Goal: Check status: Check status

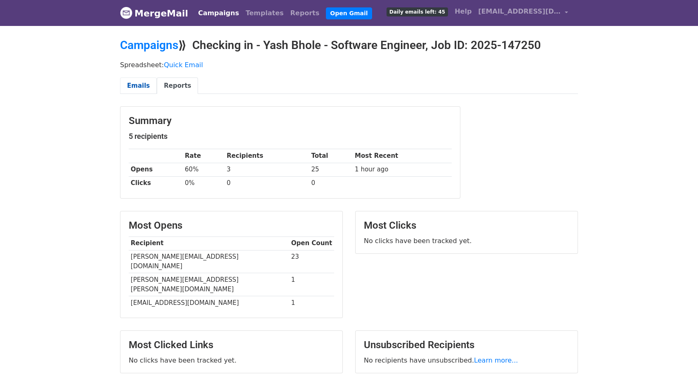
click at [140, 80] on link "Emails" at bounding box center [138, 86] width 37 height 17
click at [137, 88] on link "Emails" at bounding box center [138, 86] width 37 height 17
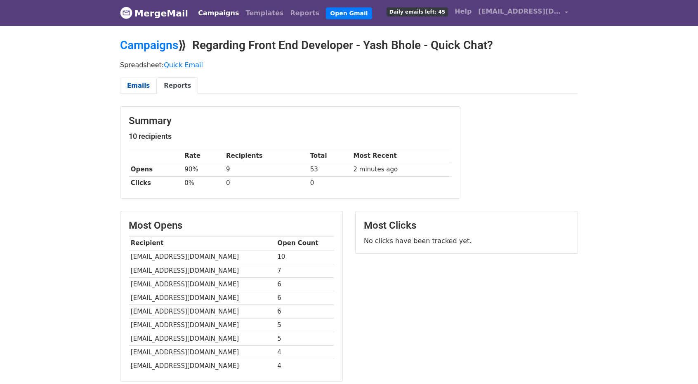
click at [129, 80] on link "Emails" at bounding box center [138, 86] width 37 height 17
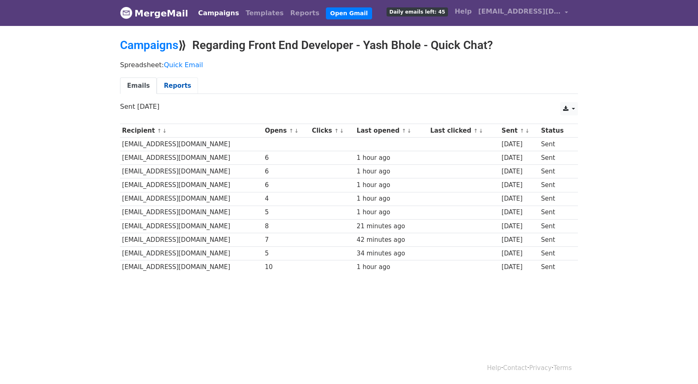
click at [171, 82] on link "Reports" at bounding box center [177, 86] width 41 height 17
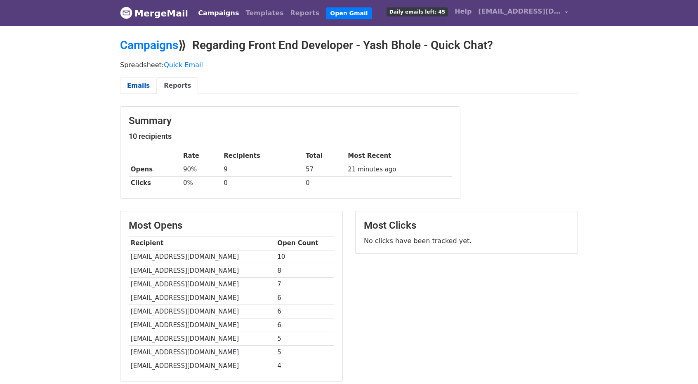
click at [138, 88] on link "Emails" at bounding box center [138, 86] width 37 height 17
